Goal: Task Accomplishment & Management: Manage account settings

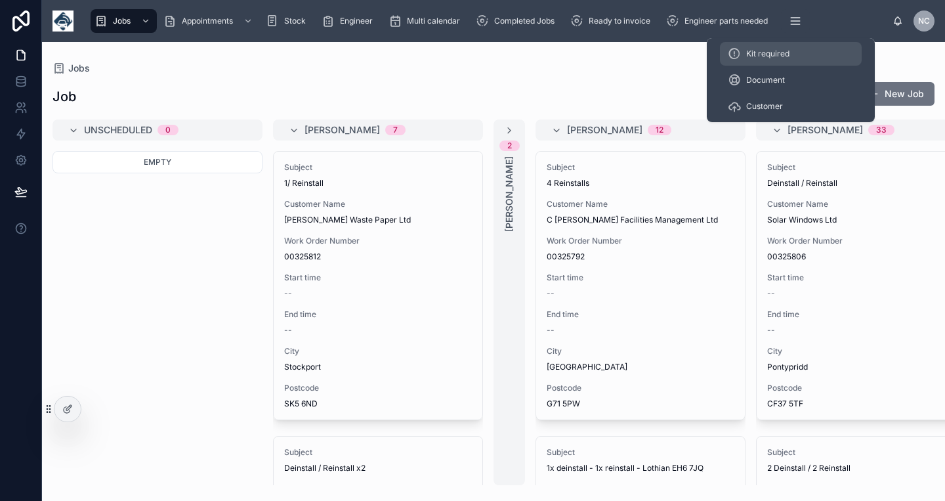
click at [780, 51] on span "Kit required" at bounding box center [767, 54] width 43 height 11
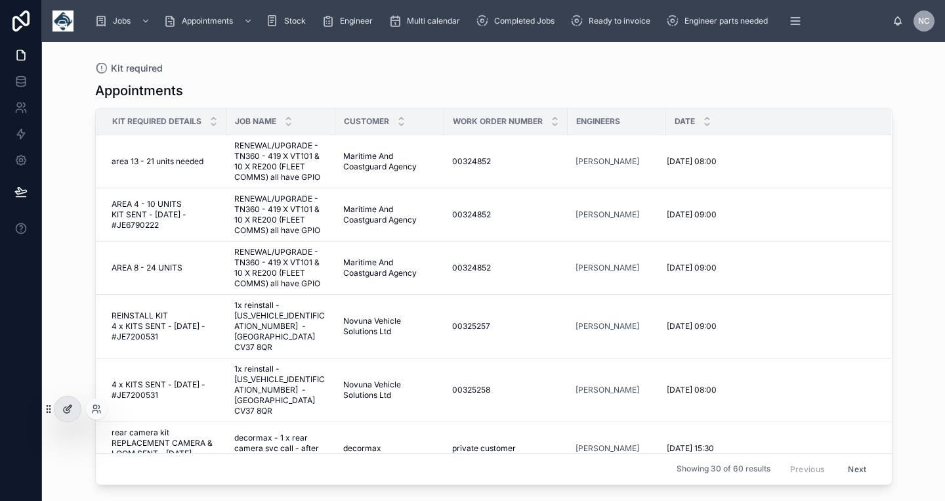
click at [70, 410] on icon at bounding box center [67, 409] width 11 height 11
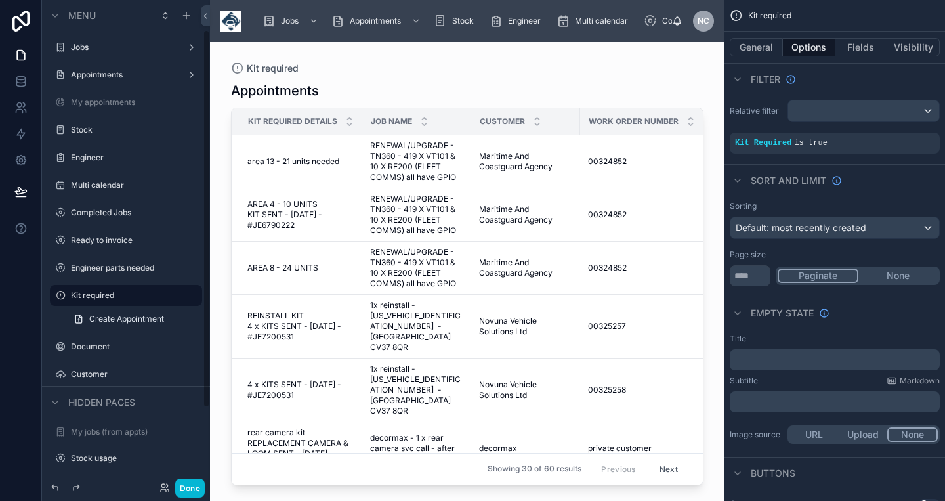
scroll to position [39, 0]
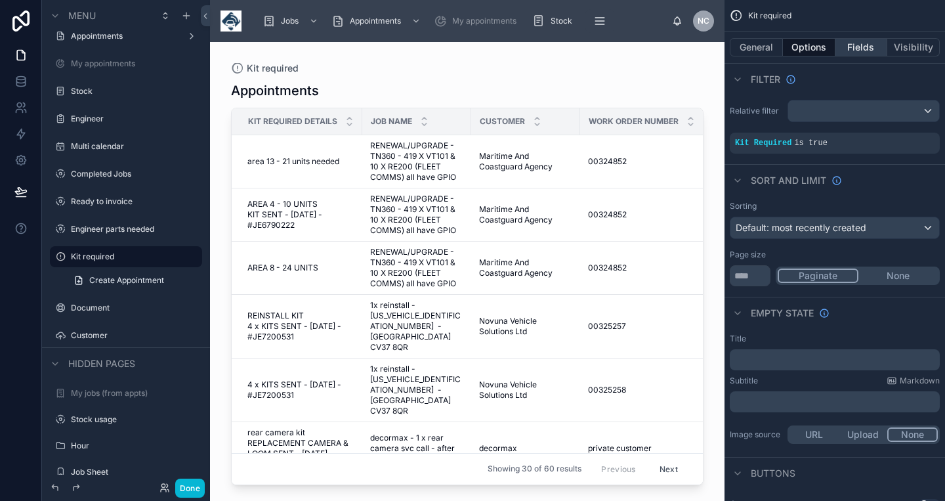
click at [851, 47] on button "Fields" at bounding box center [862, 47] width 53 height 18
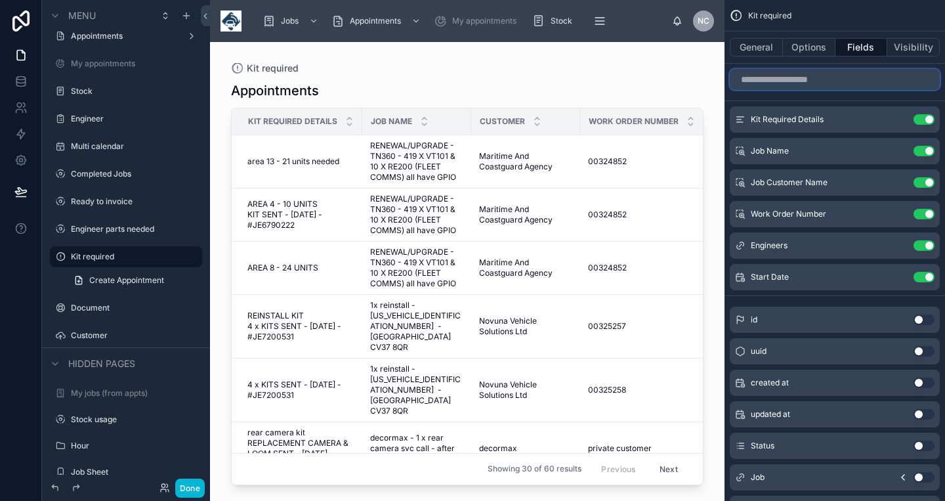
click at [800, 82] on input "scrollable content" at bounding box center [835, 79] width 210 height 21
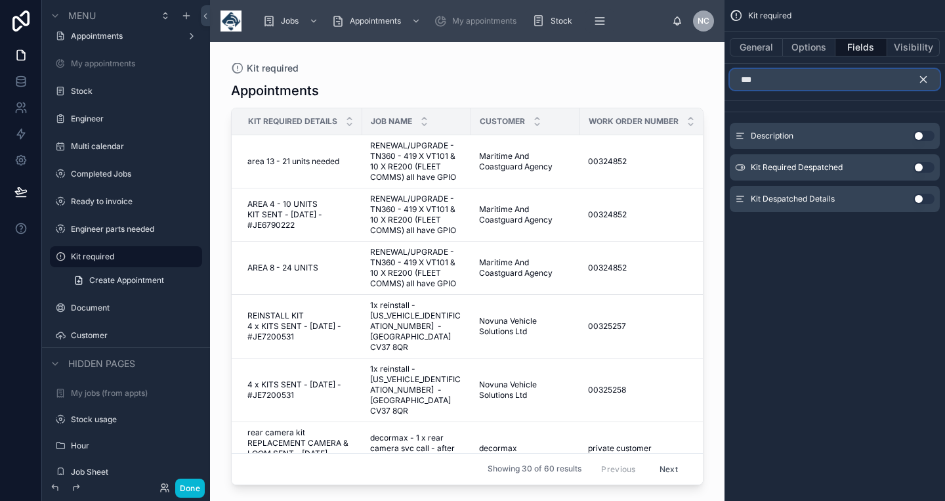
type input "***"
click at [918, 168] on button "Use setting" at bounding box center [924, 167] width 21 height 11
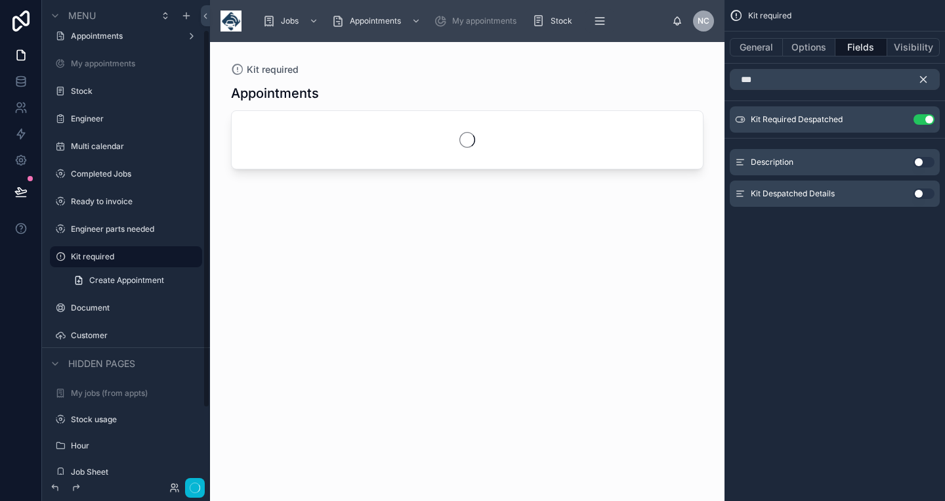
scroll to position [38, 0]
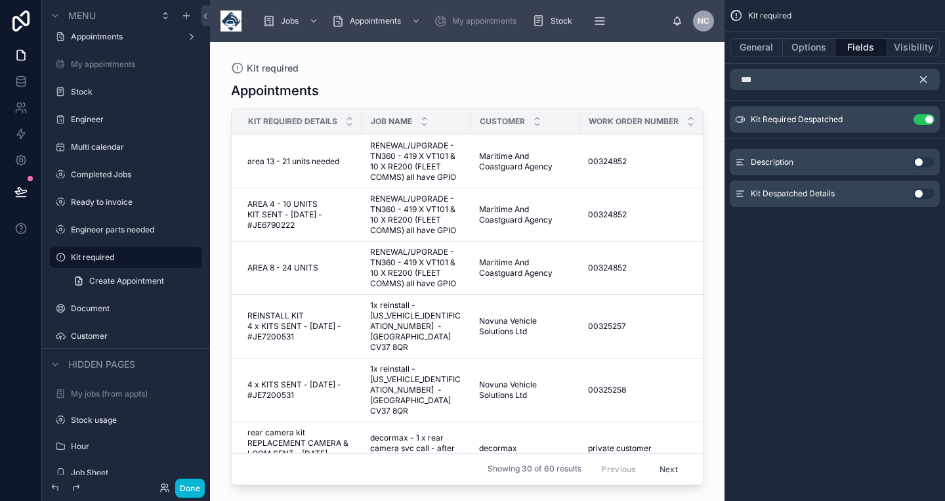
click at [919, 79] on icon "scrollable content" at bounding box center [924, 80] width 12 height 12
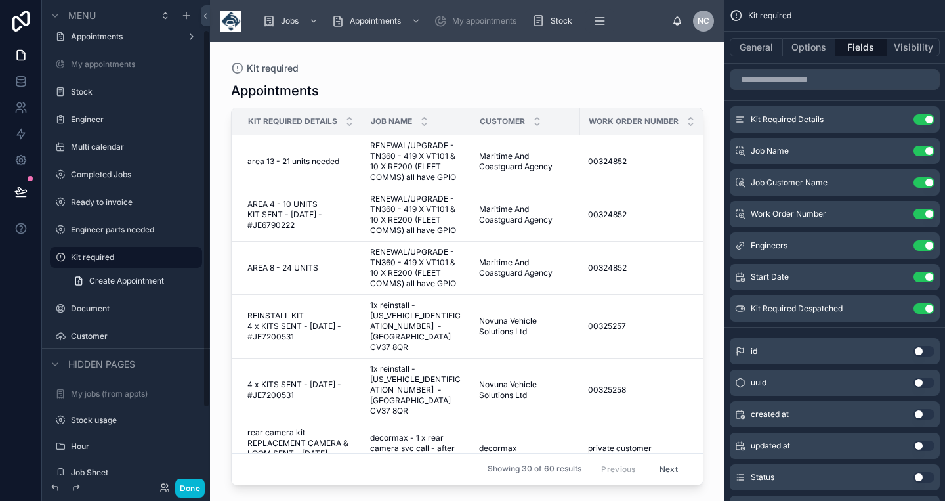
scroll to position [39, 0]
click at [569, 203] on div at bounding box center [467, 263] width 515 height 443
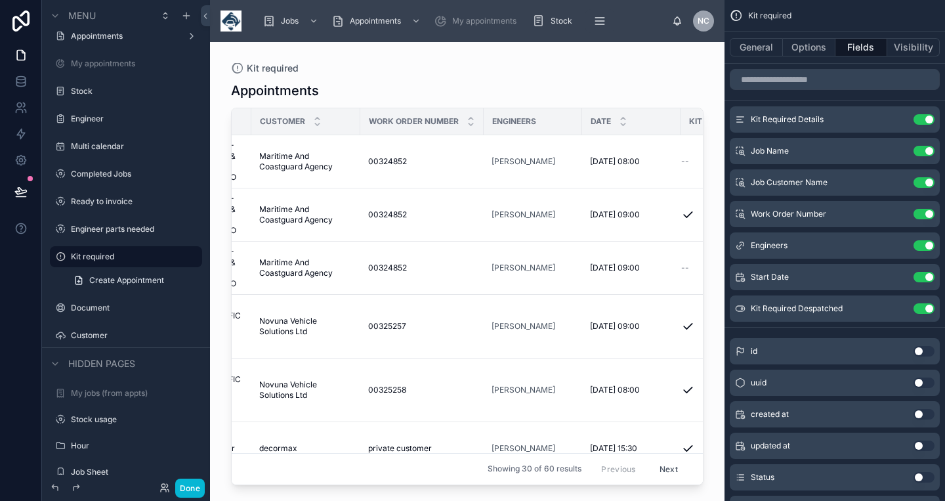
scroll to position [0, 297]
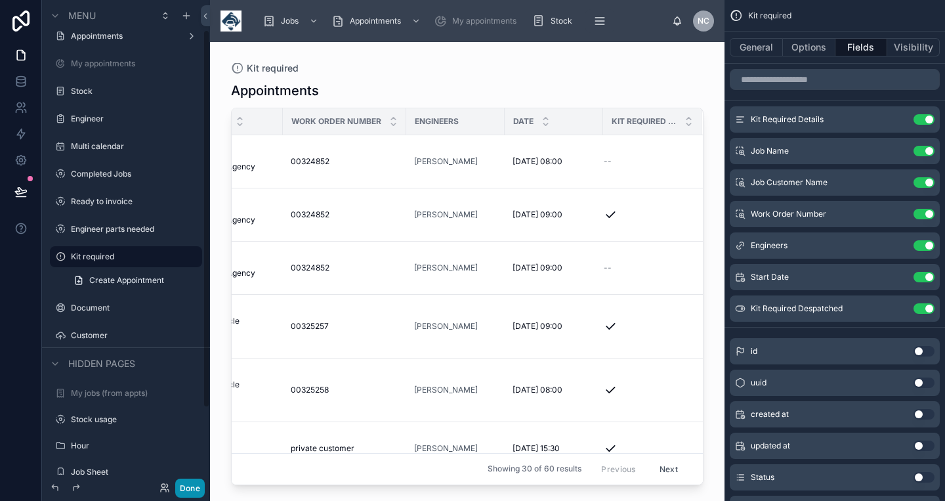
click at [191, 488] on button "Done" at bounding box center [190, 487] width 30 height 19
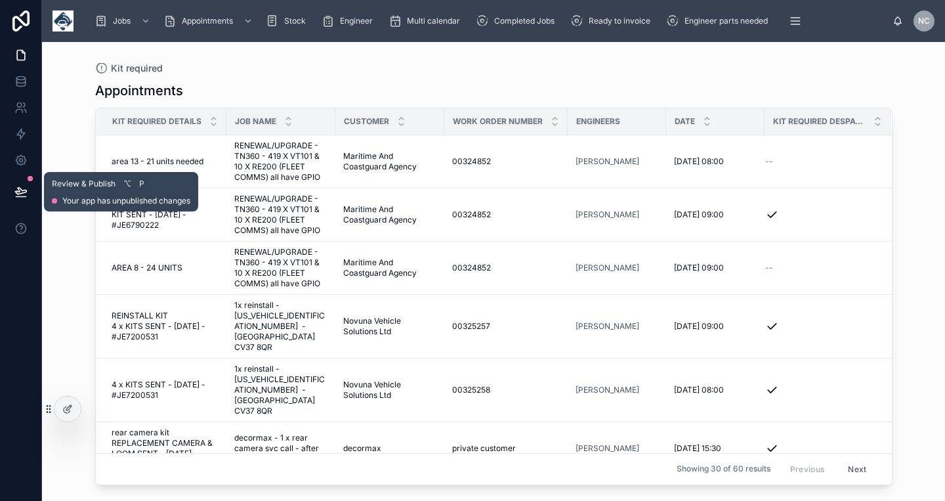
click at [21, 190] on icon at bounding box center [20, 191] width 11 height 7
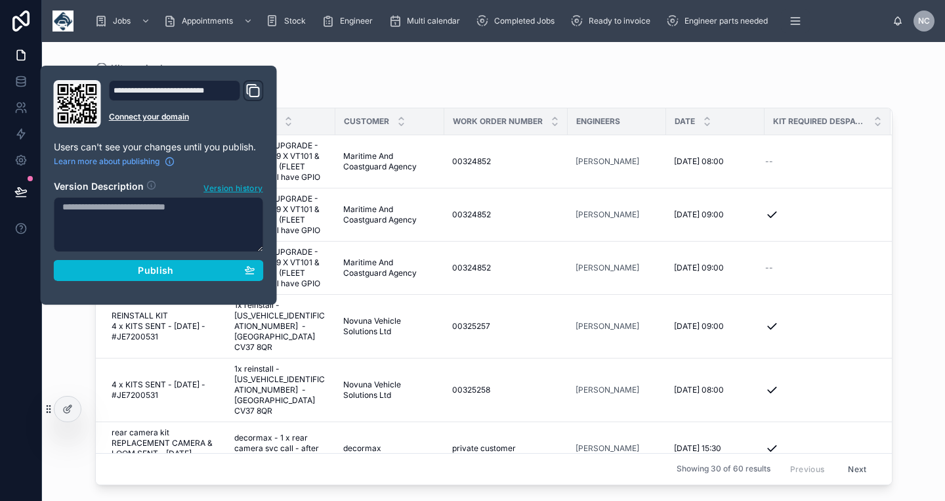
click at [152, 40] on div "Jobs Appointments Stock Engineer Multi calendar Completed Jobs Ready to invoice…" at bounding box center [493, 21] width 903 height 42
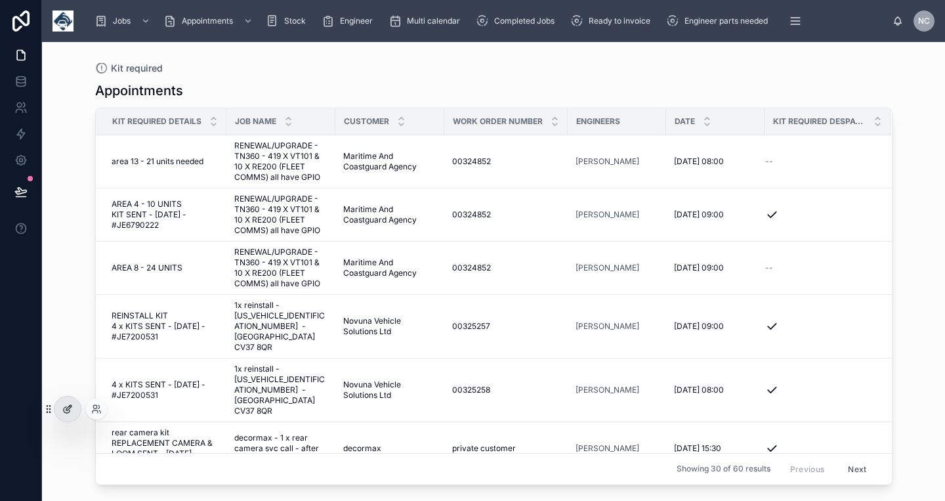
click at [76, 412] on div at bounding box center [67, 408] width 26 height 25
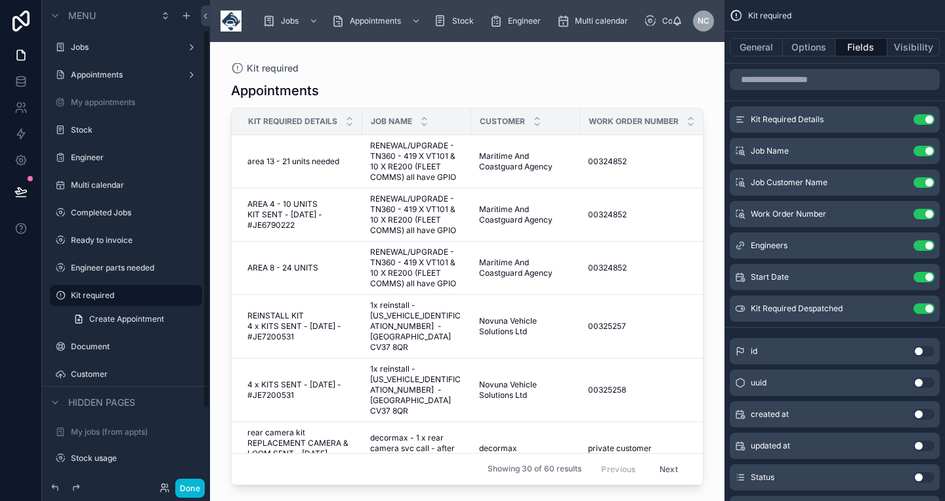
scroll to position [39, 0]
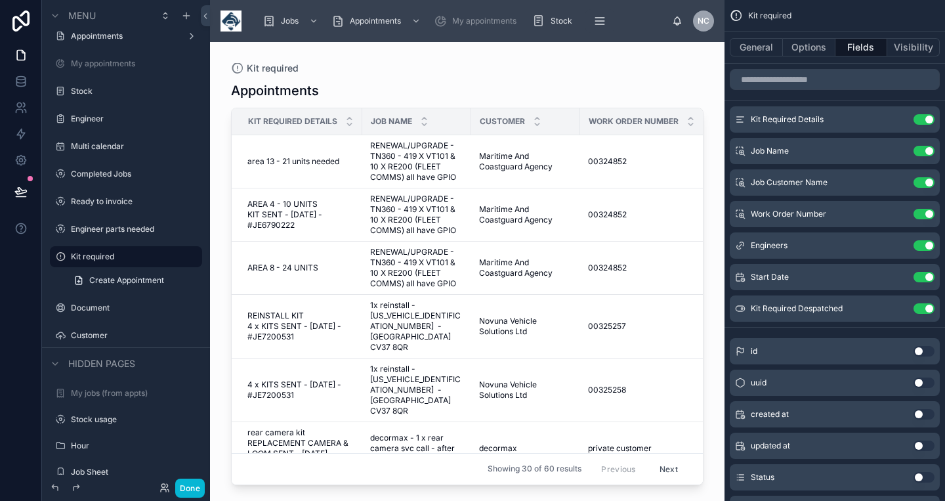
click at [614, 182] on div at bounding box center [467, 263] width 515 height 443
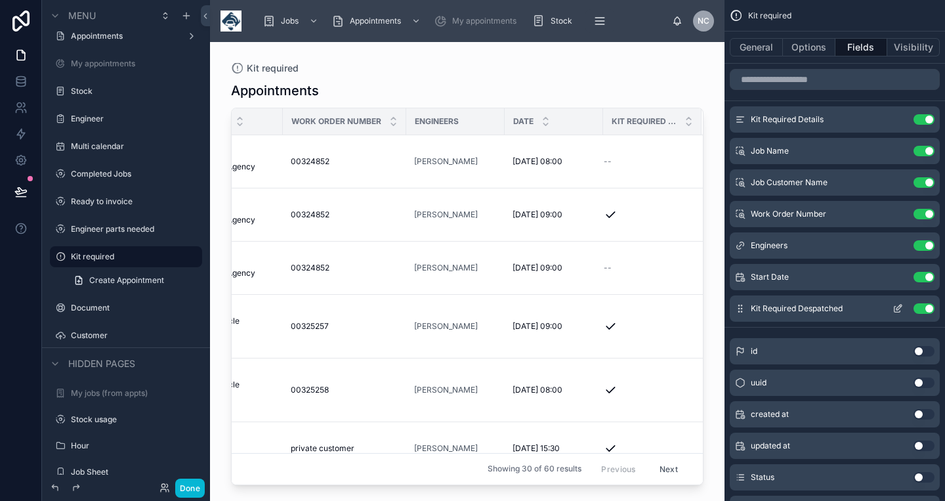
click at [892, 310] on button "scrollable content" at bounding box center [897, 308] width 21 height 11
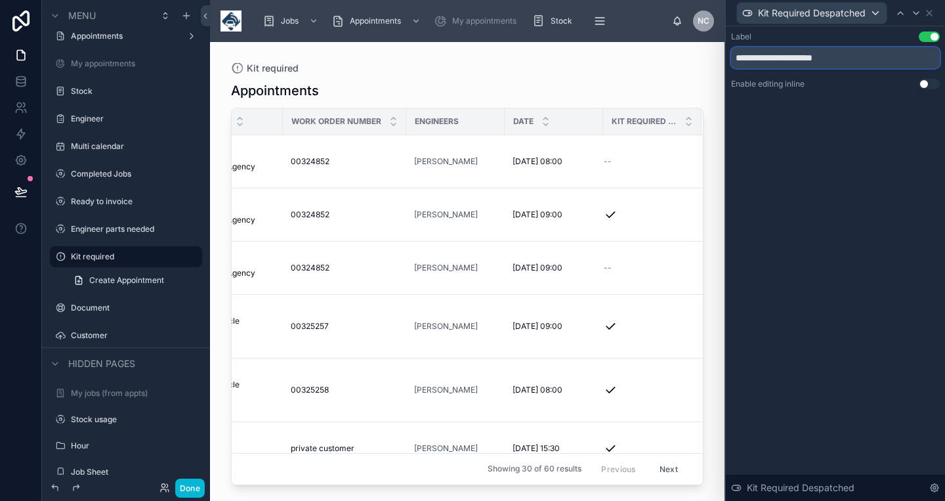
click at [783, 63] on input "**********" at bounding box center [835, 57] width 209 height 21
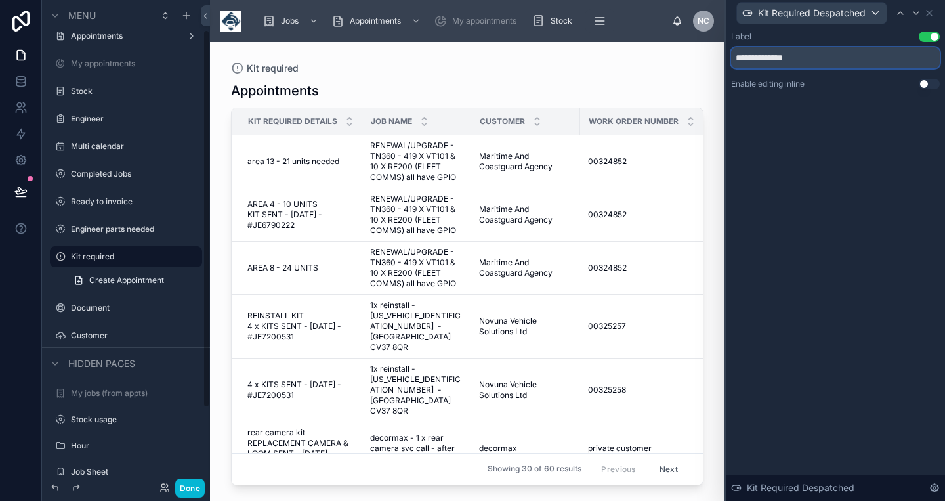
scroll to position [38, 0]
type input "**********"
click at [558, 81] on div "Appointments" at bounding box center [467, 90] width 473 height 18
click at [183, 482] on button "Done" at bounding box center [190, 487] width 30 height 19
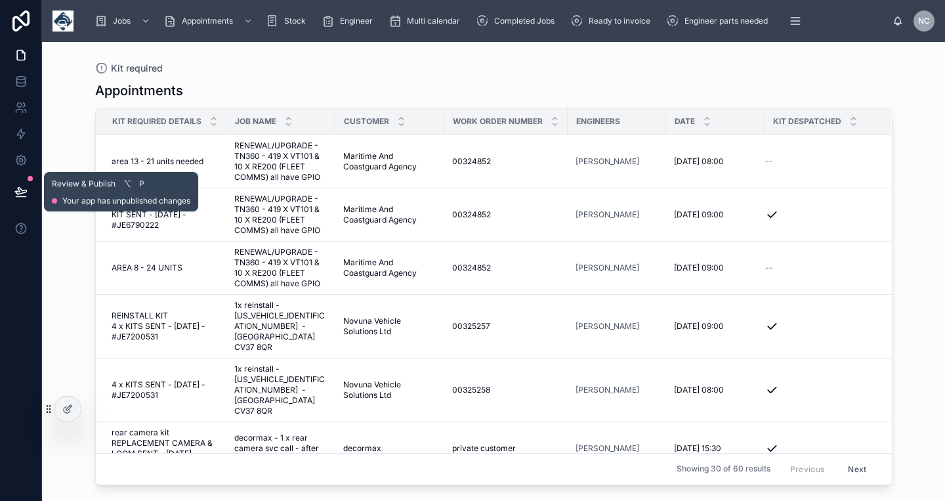
click at [26, 188] on icon at bounding box center [20, 191] width 13 height 13
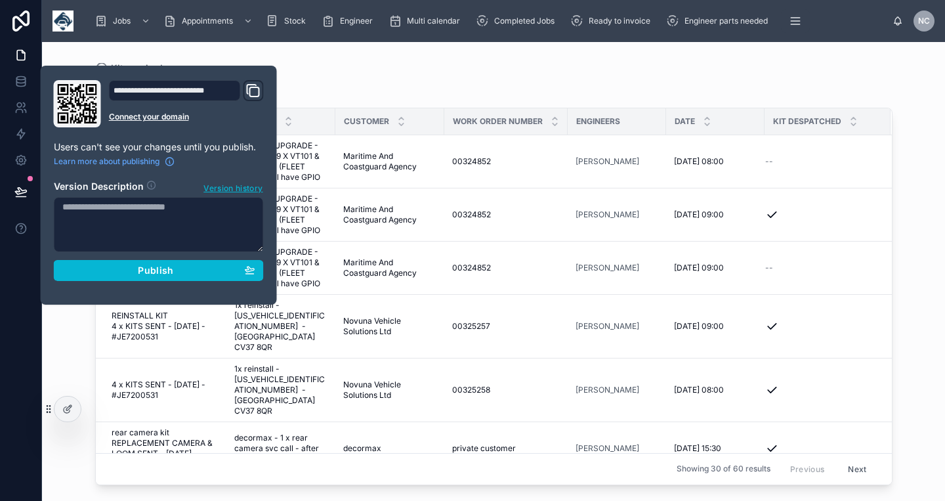
click at [148, 237] on textarea at bounding box center [159, 224] width 210 height 55
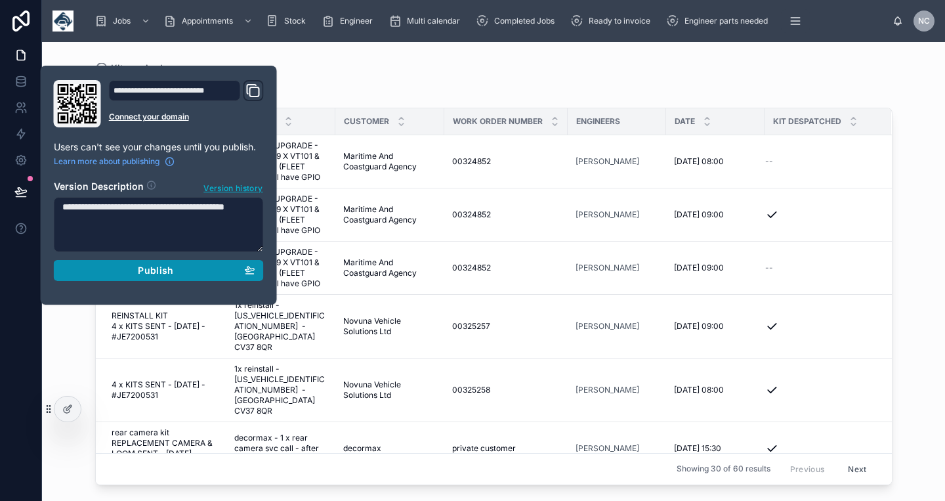
type textarea "**********"
click at [176, 275] on div "Publish" at bounding box center [158, 271] width 193 height 12
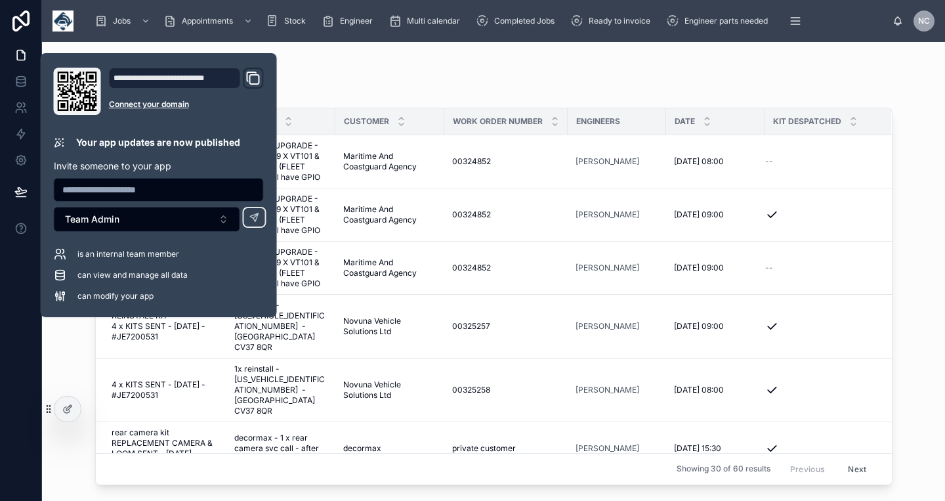
click at [513, 68] on div "Kit required" at bounding box center [493, 68] width 797 height 11
